Goal: Navigation & Orientation: Understand site structure

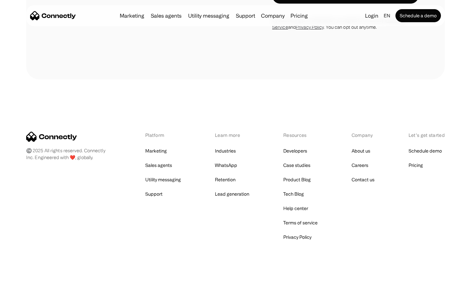
scroll to position [264, 0]
